Goal: Find specific page/section: Find specific page/section

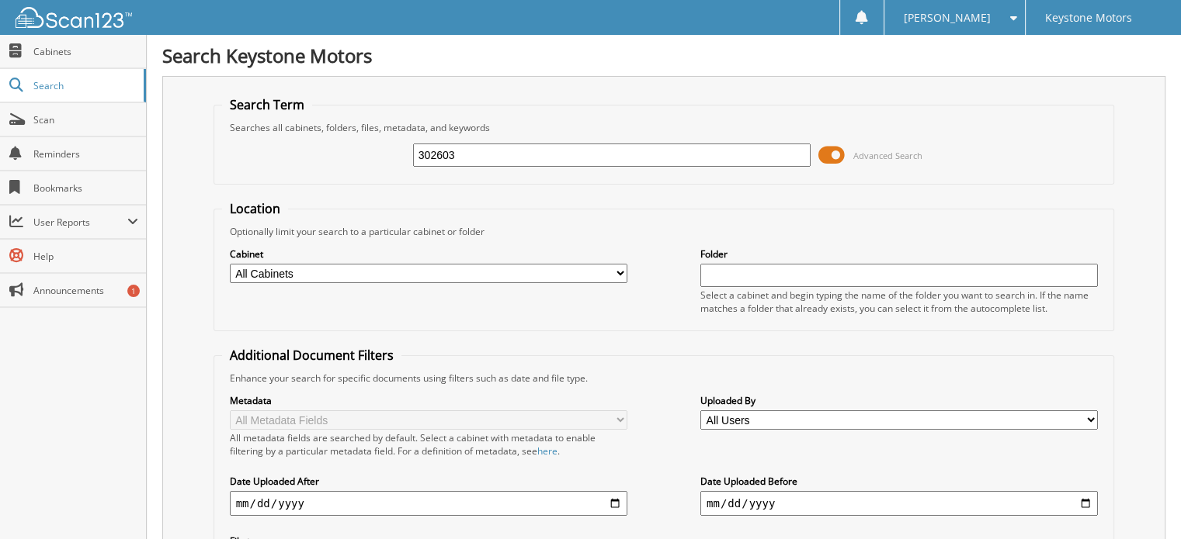
type input "302603"
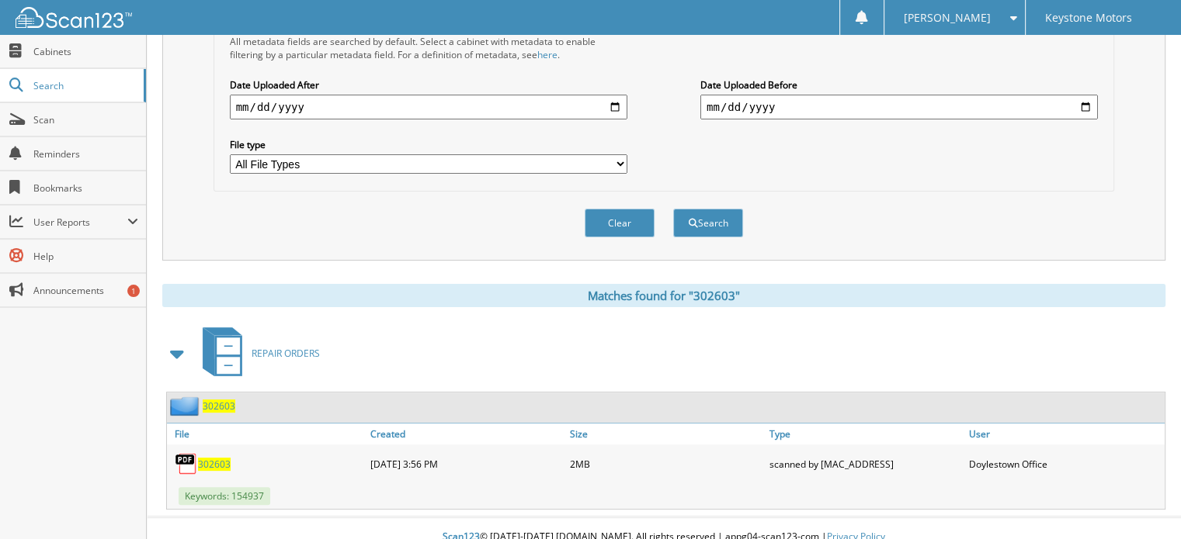
click at [215, 458] on span "302603" at bounding box center [214, 464] width 33 height 13
